Goal: Information Seeking & Learning: Learn about a topic

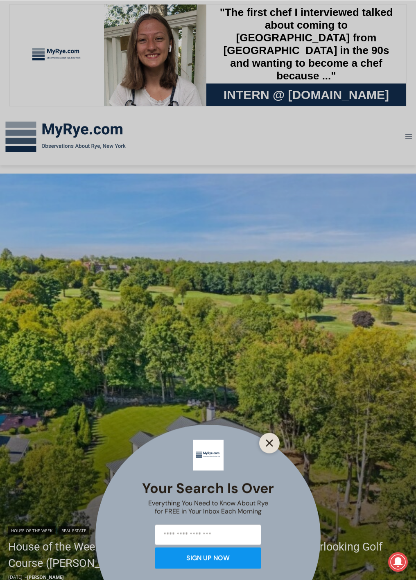
click at [272, 440] on line "Close" at bounding box center [270, 443] width 6 height 6
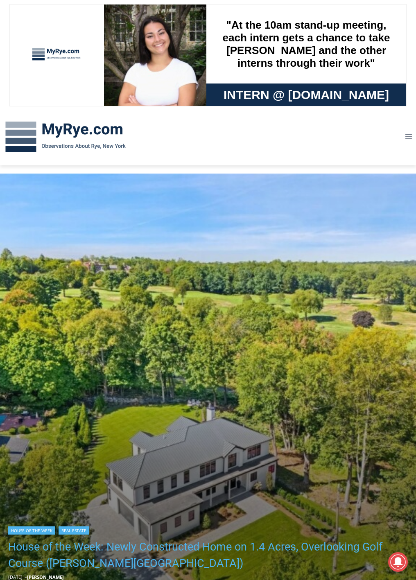
click at [95, 539] on link "House of the Week: Newly Constructed Home on 1.4 Acres, Overlooking Golf Course…" at bounding box center [210, 555] width 404 height 33
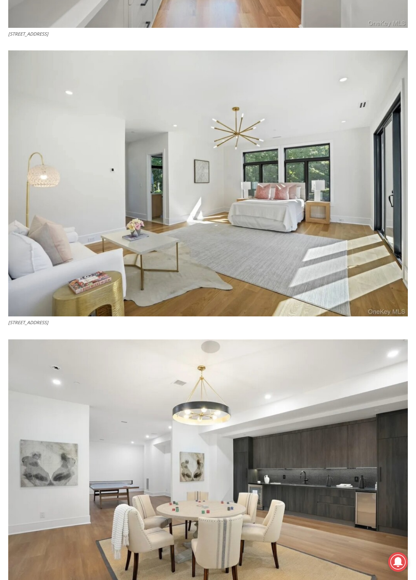
scroll to position [2908, 0]
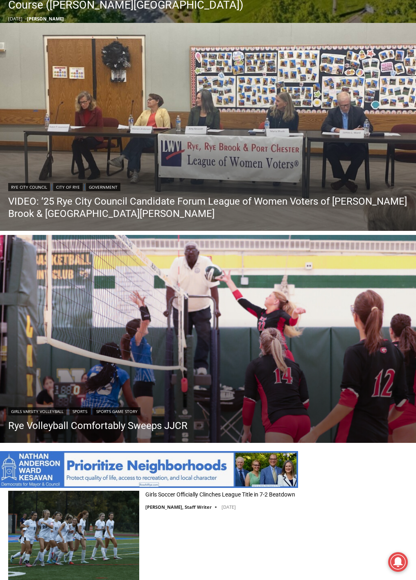
scroll to position [845, 0]
